Goal: Transaction & Acquisition: Purchase product/service

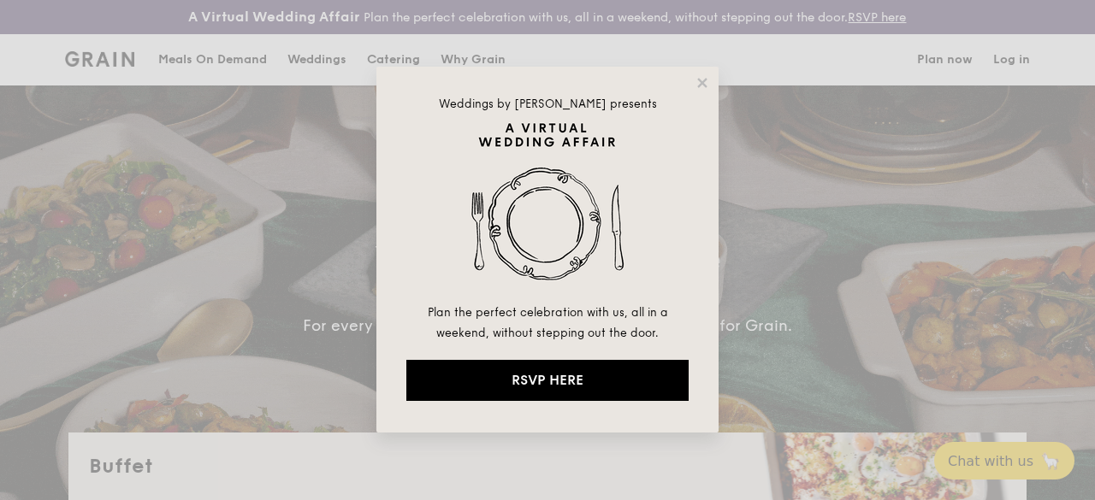
select select
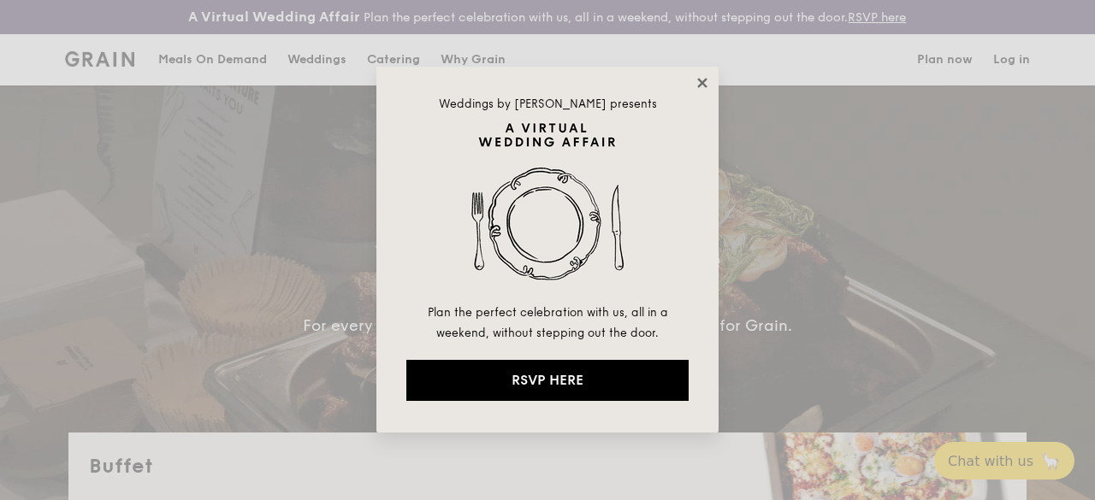
click at [701, 81] on icon at bounding box center [701, 82] width 9 height 9
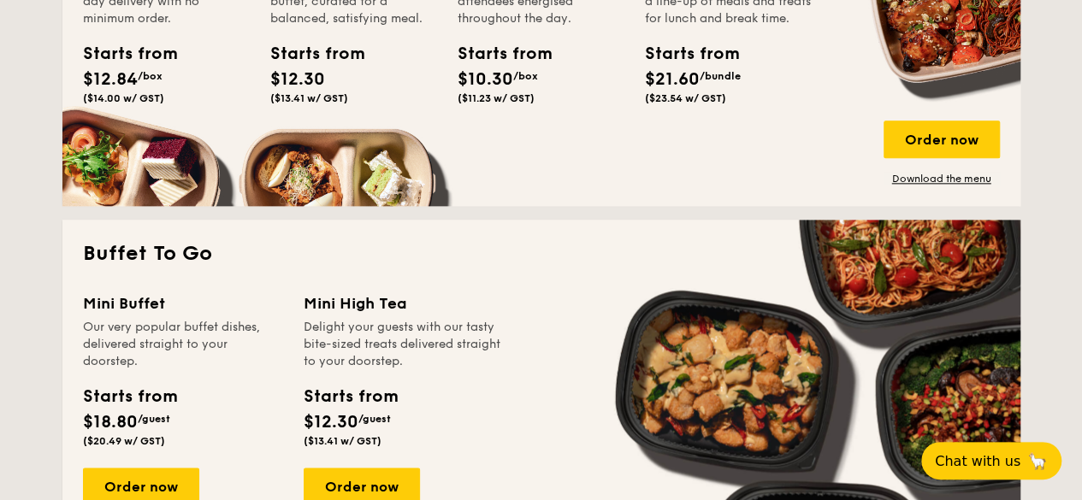
scroll to position [941, 0]
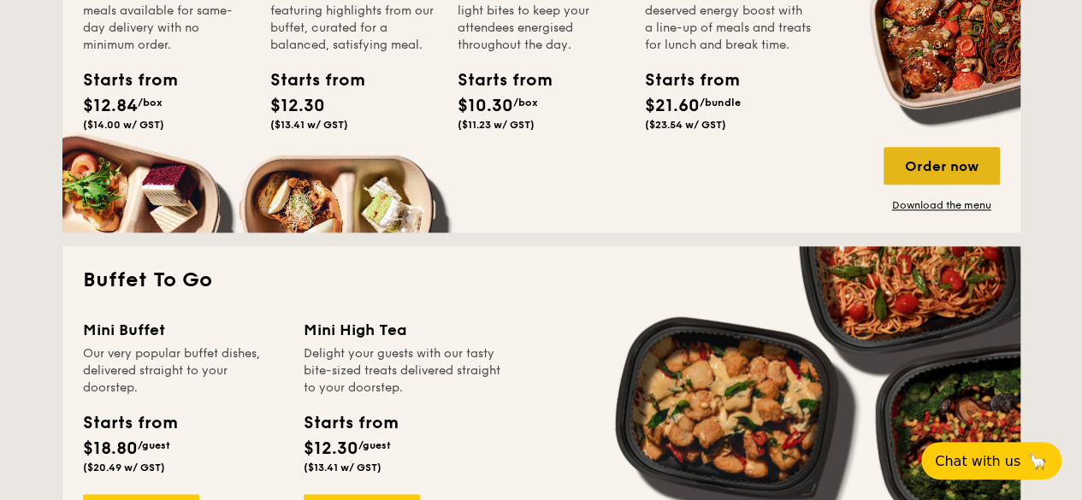
click at [927, 179] on div "Order now" at bounding box center [941, 166] width 116 height 38
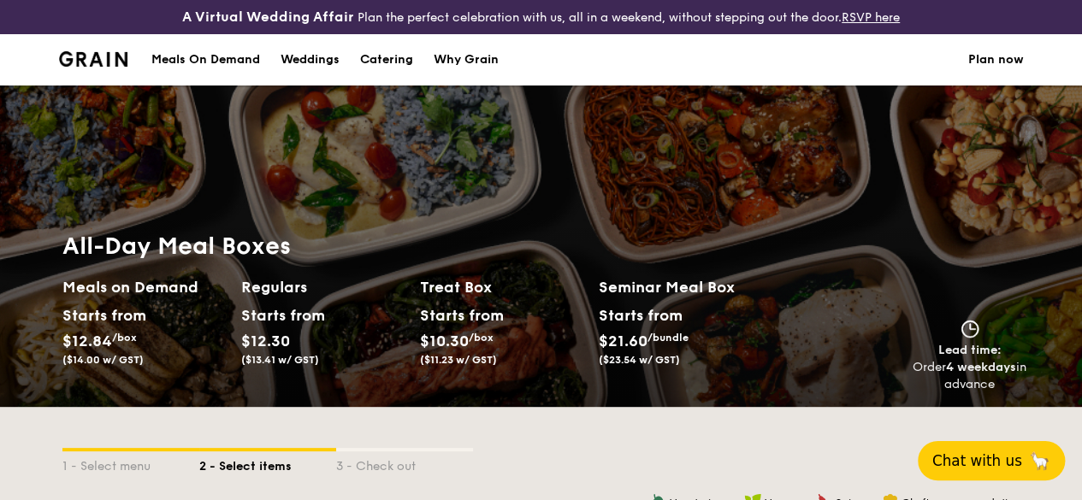
click at [958, 458] on span "Chat with us" at bounding box center [977, 460] width 90 height 17
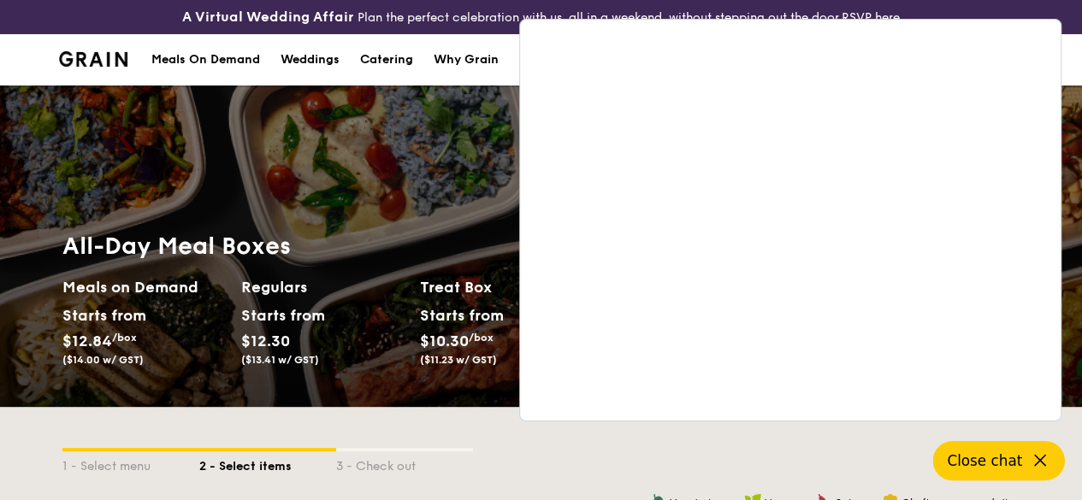
click at [1004, 458] on span "Close chat" at bounding box center [984, 460] width 75 height 17
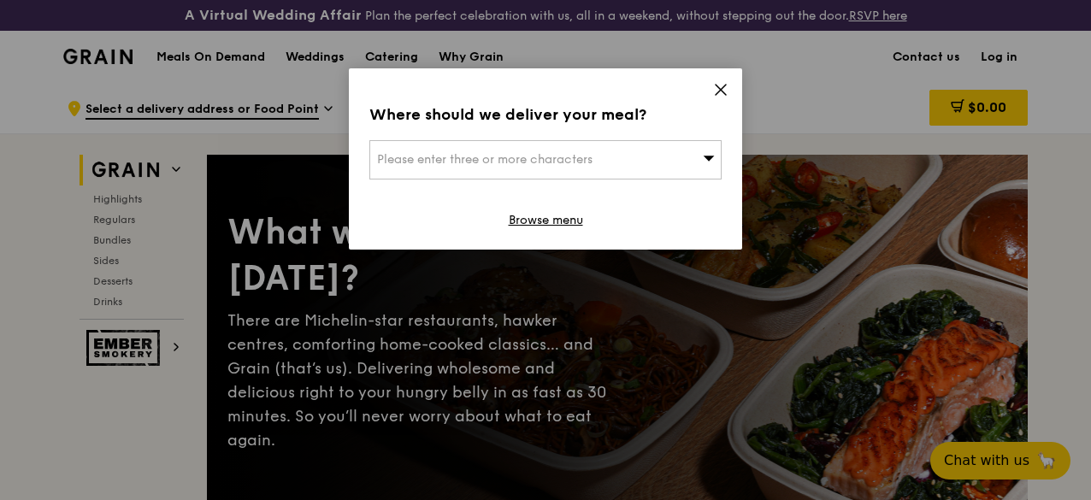
click at [717, 92] on icon at bounding box center [721, 90] width 10 height 10
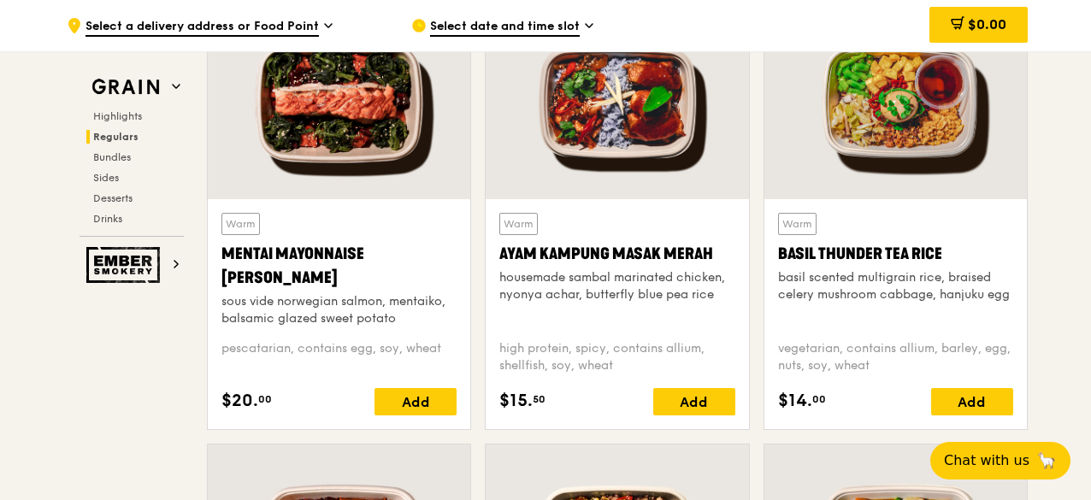
scroll to position [1710, 0]
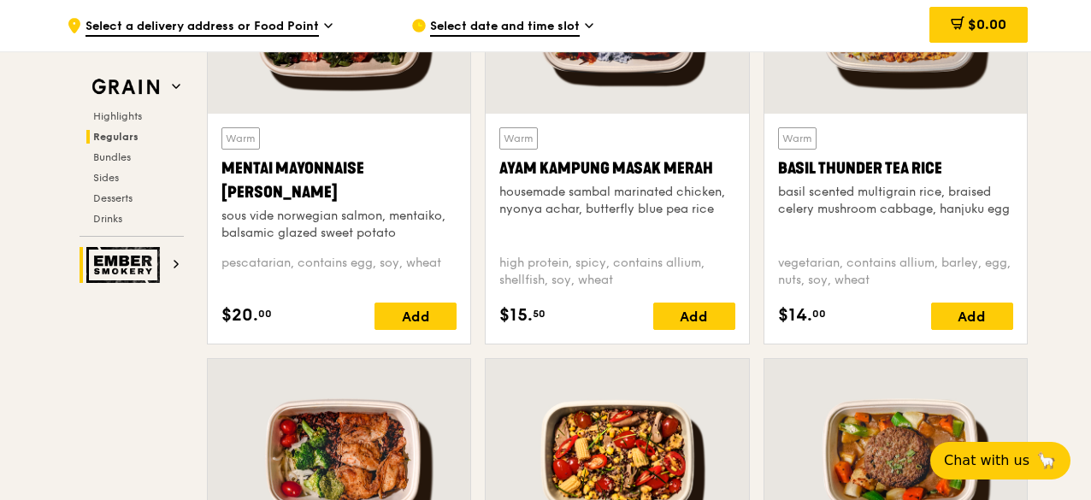
click at [157, 262] on img at bounding box center [125, 265] width 79 height 36
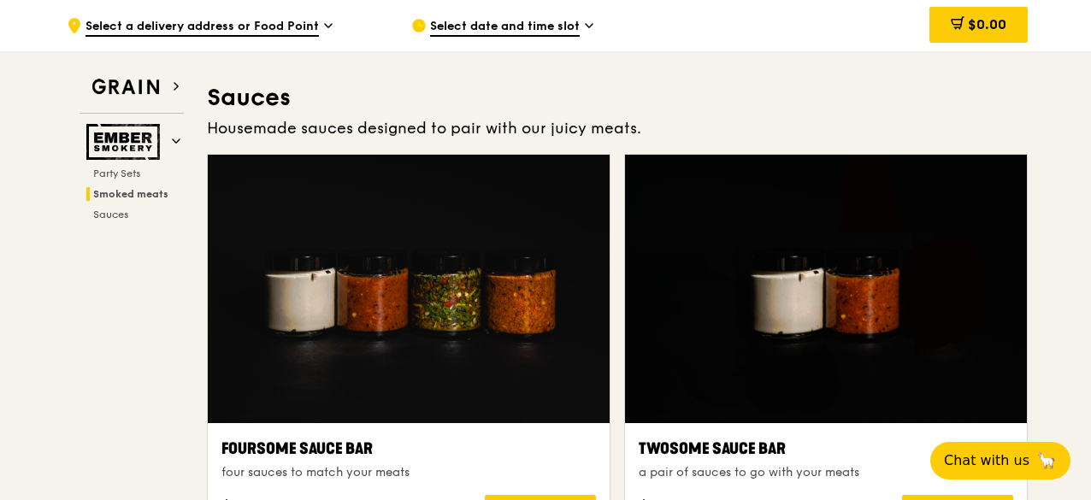
scroll to position [699, 0]
